Goal: Task Accomplishment & Management: Manage account settings

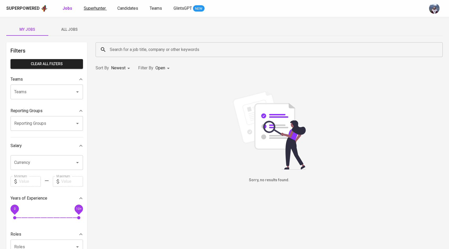
click at [87, 9] on span "Superhunter" at bounding box center [95, 8] width 22 height 5
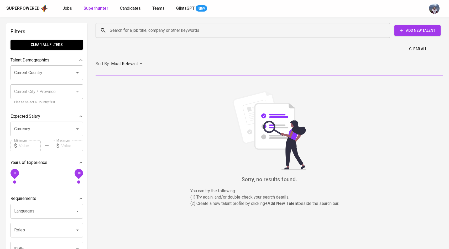
click at [115, 34] on input "Search for a job title, company or other keywords" at bounding box center [245, 30] width 272 height 10
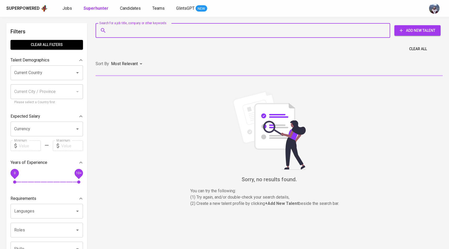
paste input "[EMAIL_ADDRESS][DOMAIN_NAME]"
type input "[EMAIL_ADDRESS][DOMAIN_NAME]"
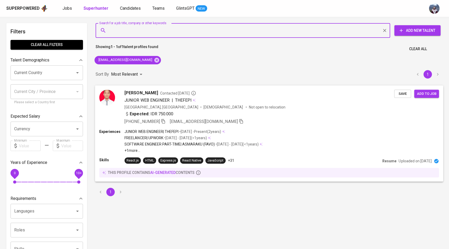
click at [109, 99] on img at bounding box center [107, 98] width 16 height 16
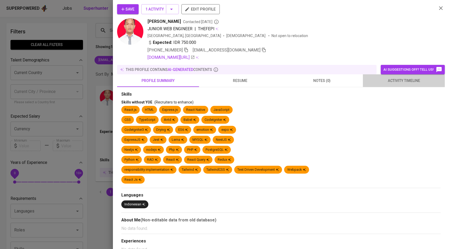
click at [418, 83] on span "activity timeline" at bounding box center [404, 81] width 76 height 7
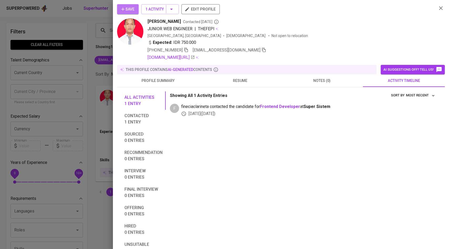
click at [135, 8] on button "Save" at bounding box center [128, 9] width 22 height 10
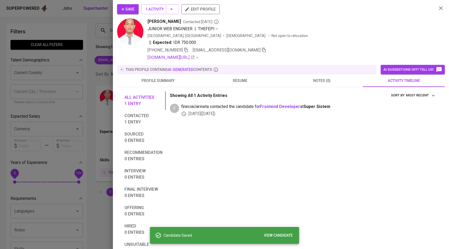
click at [97, 46] on div at bounding box center [224, 124] width 449 height 249
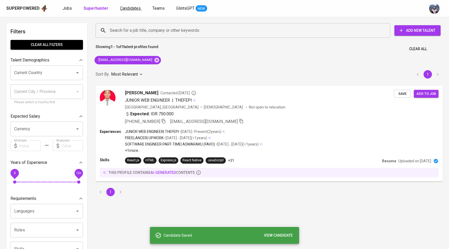
click at [123, 7] on span "Candidates" at bounding box center [130, 8] width 21 height 5
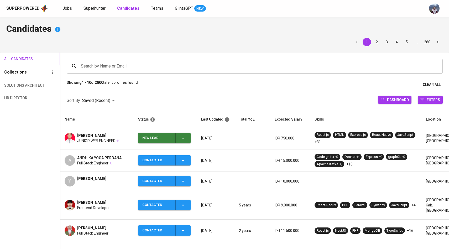
click at [182, 136] on icon "button" at bounding box center [183, 138] width 6 height 6
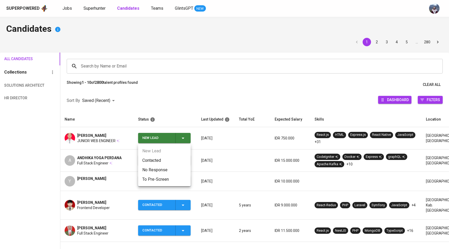
click at [159, 161] on li "Contacted" at bounding box center [164, 160] width 53 height 9
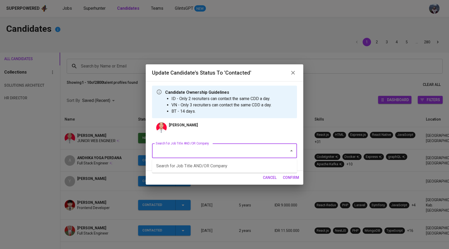
click at [181, 153] on input "Search for Job Title AND/OR Company" at bounding box center [218, 151] width 126 height 10
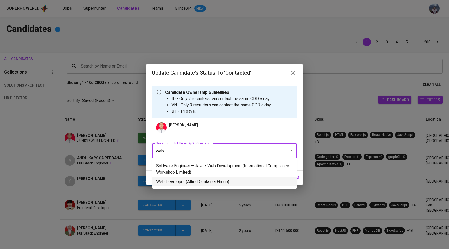
click at [188, 179] on li "Web Developer (Allied Container Group)" at bounding box center [224, 181] width 145 height 9
type input "web"
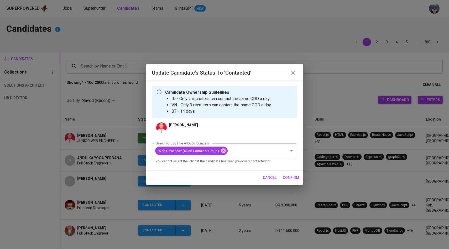
click at [291, 176] on span "confirm" at bounding box center [291, 178] width 16 height 7
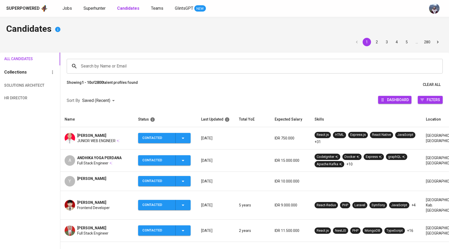
scroll to position [19, 0]
